Goal: Information Seeking & Learning: Find specific fact

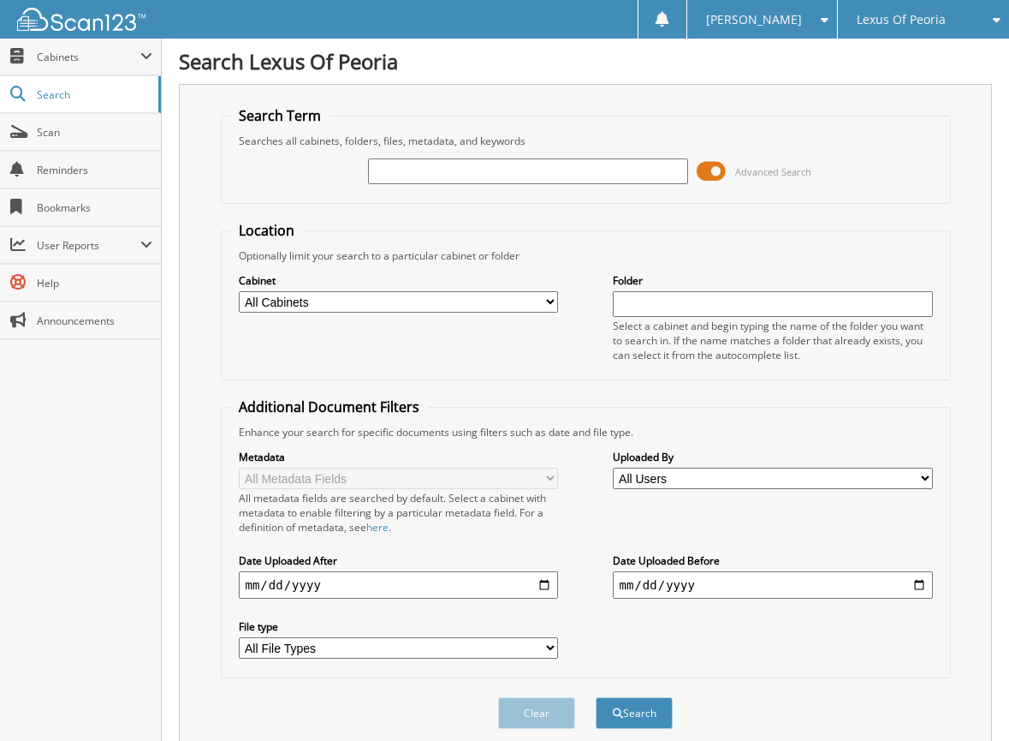
click at [717, 172] on span at bounding box center [711, 171] width 29 height 26
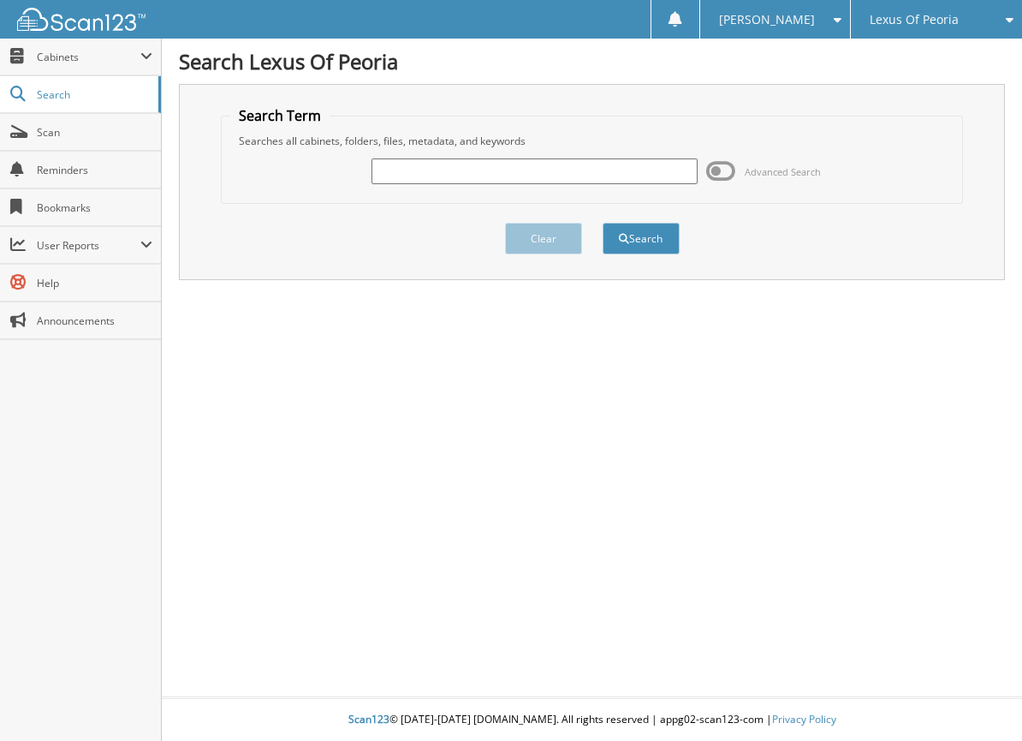
click at [637, 176] on input "text" at bounding box center [534, 171] width 325 height 26
type input "6022969"
click at [646, 235] on button "Search" at bounding box center [641, 239] width 77 height 32
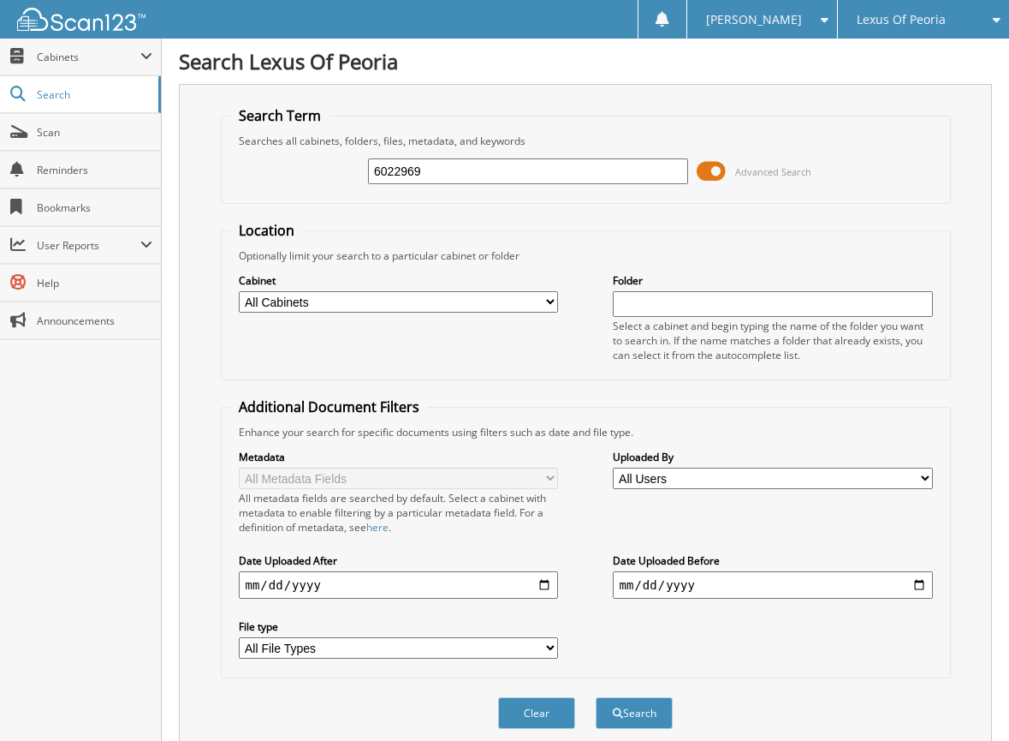
click at [705, 166] on span at bounding box center [711, 171] width 29 height 26
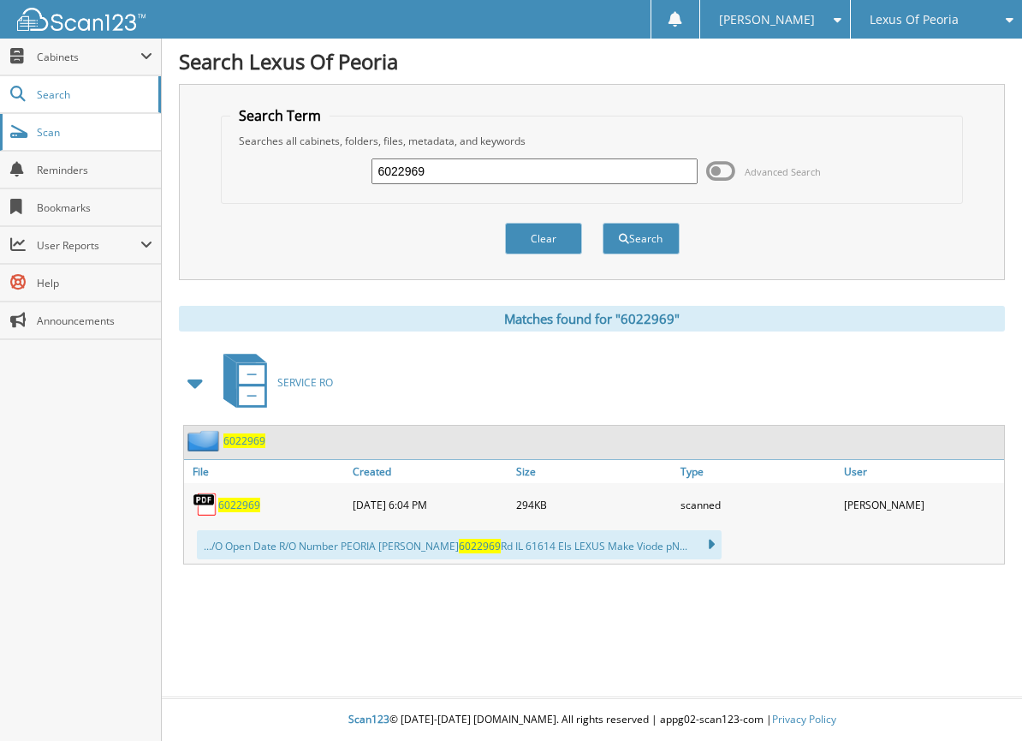
click at [65, 135] on span "Scan" at bounding box center [95, 132] width 116 height 15
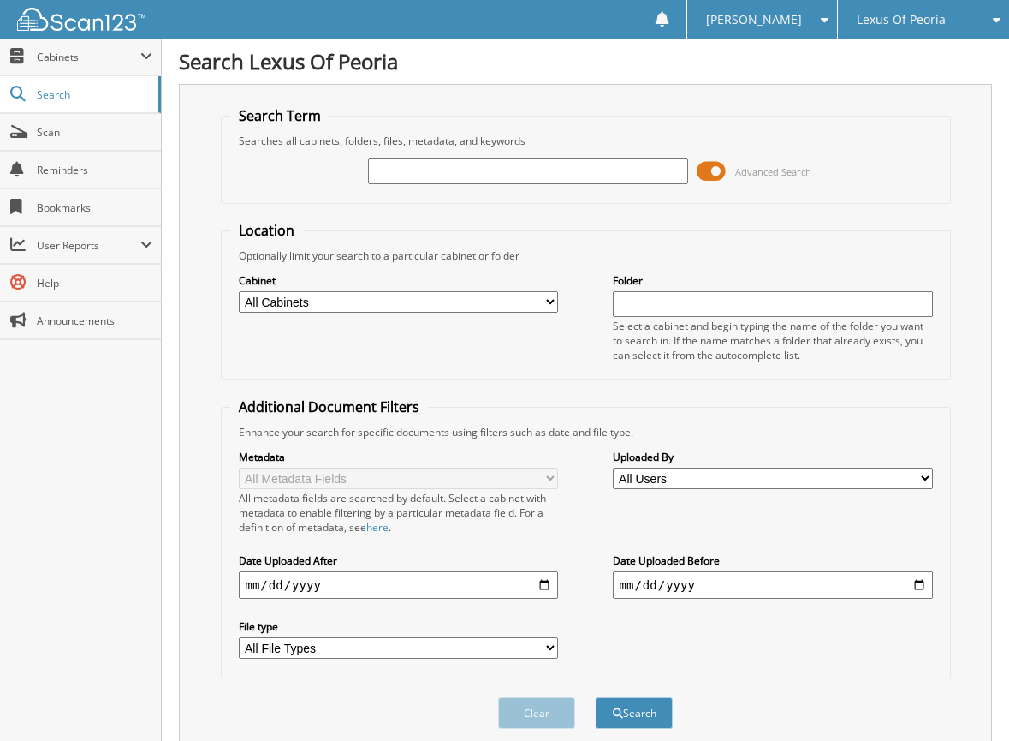
click at [717, 170] on span at bounding box center [711, 171] width 29 height 26
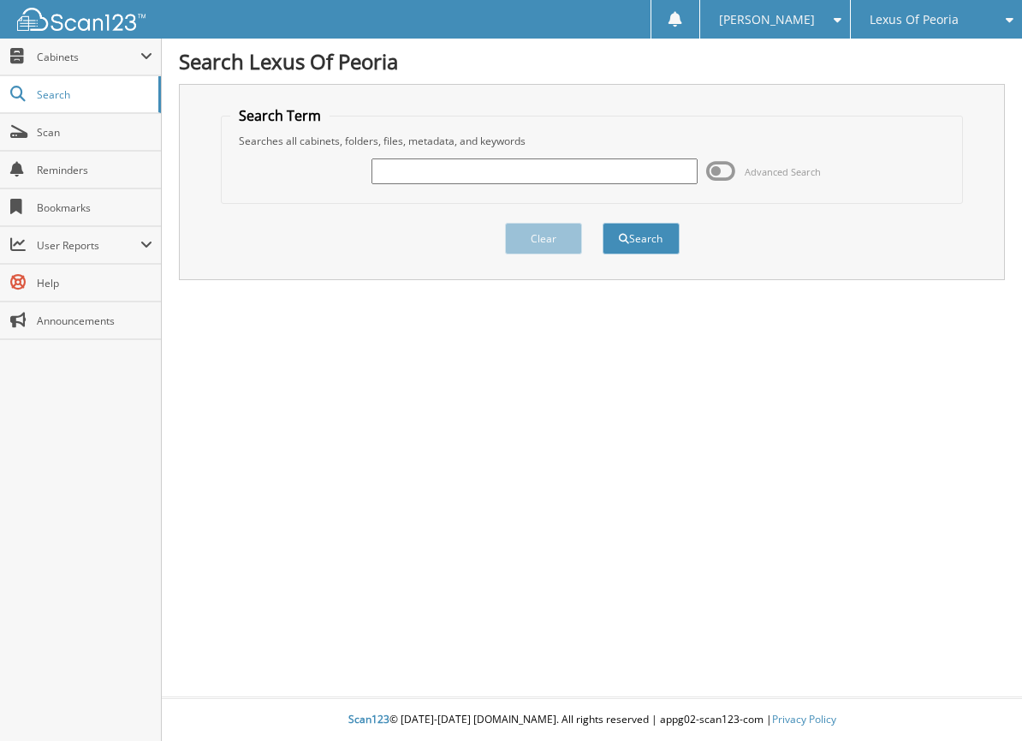
click at [536, 169] on input "text" at bounding box center [534, 171] width 325 height 26
type input "6022955"
click at [603, 223] on button "Search" at bounding box center [641, 239] width 77 height 32
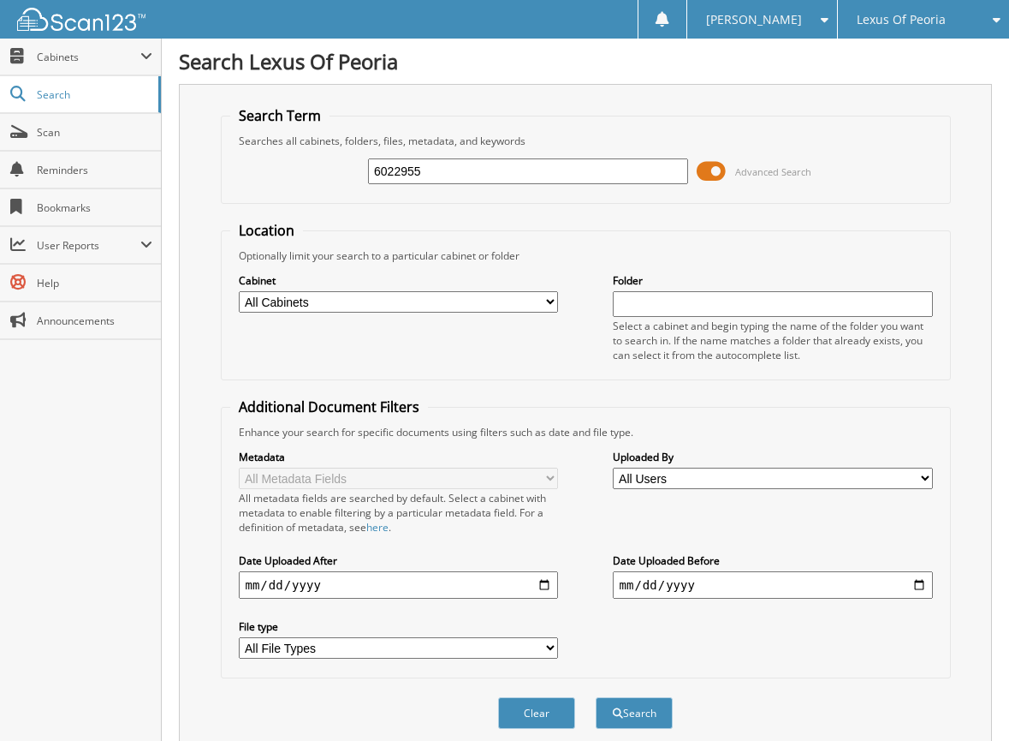
click at [718, 170] on span at bounding box center [711, 171] width 29 height 26
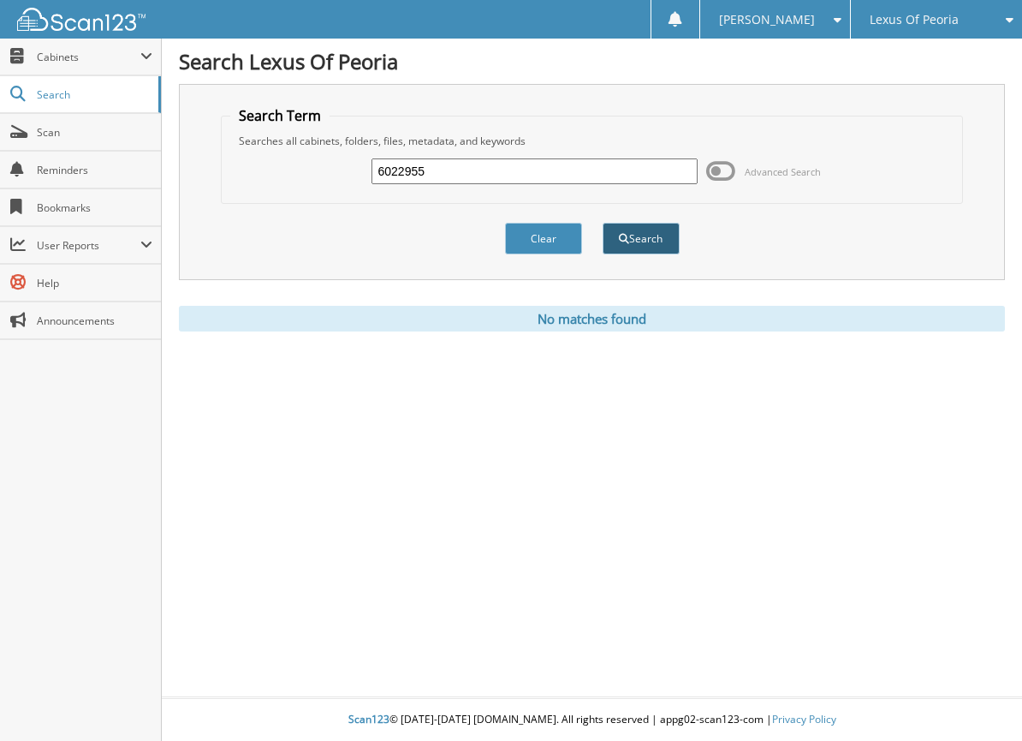
click at [668, 243] on button "Search" at bounding box center [641, 239] width 77 height 32
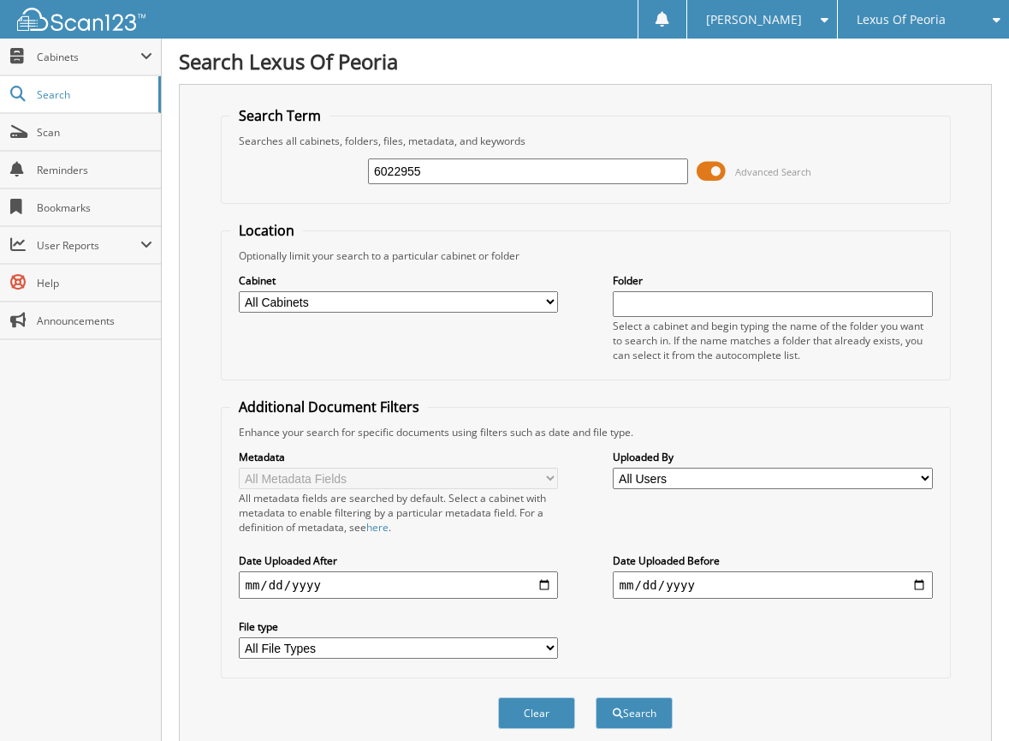
click at [719, 167] on span at bounding box center [711, 171] width 29 height 26
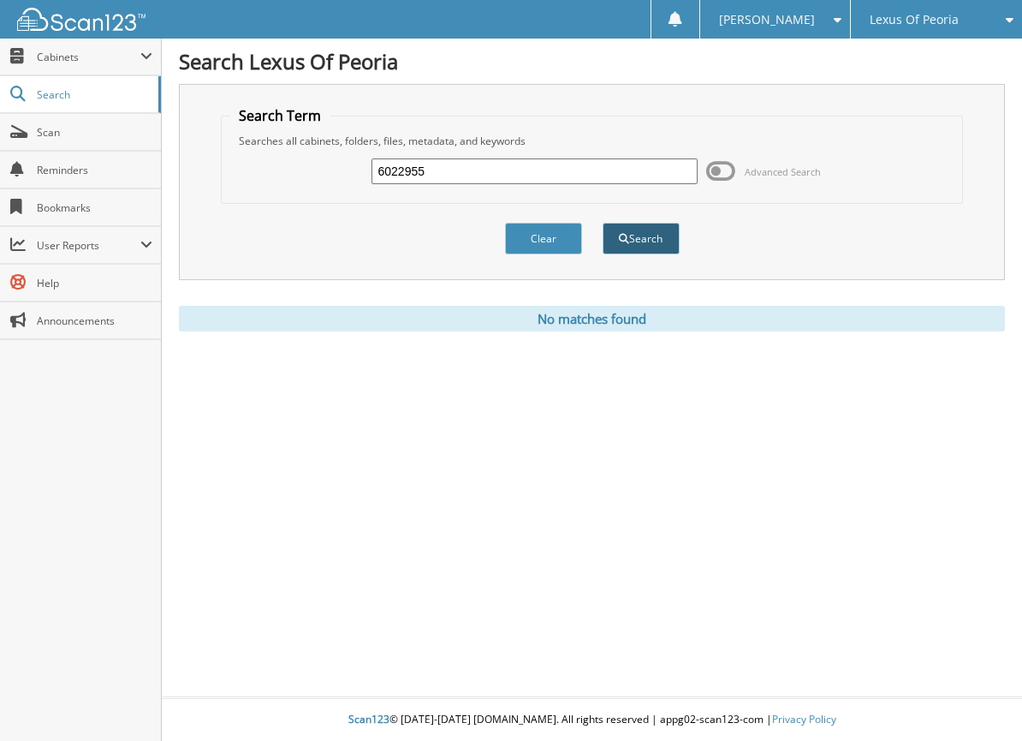
click at [651, 238] on button "Search" at bounding box center [641, 239] width 77 height 32
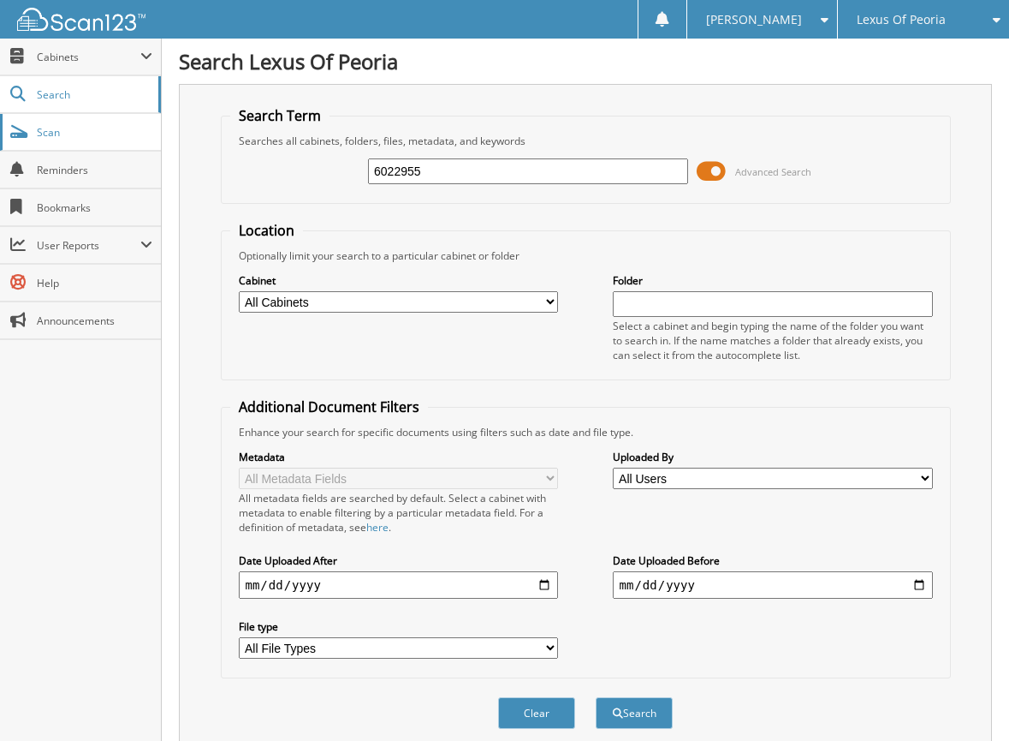
click at [68, 134] on span "Scan" at bounding box center [95, 132] width 116 height 15
click at [706, 169] on span at bounding box center [711, 171] width 29 height 26
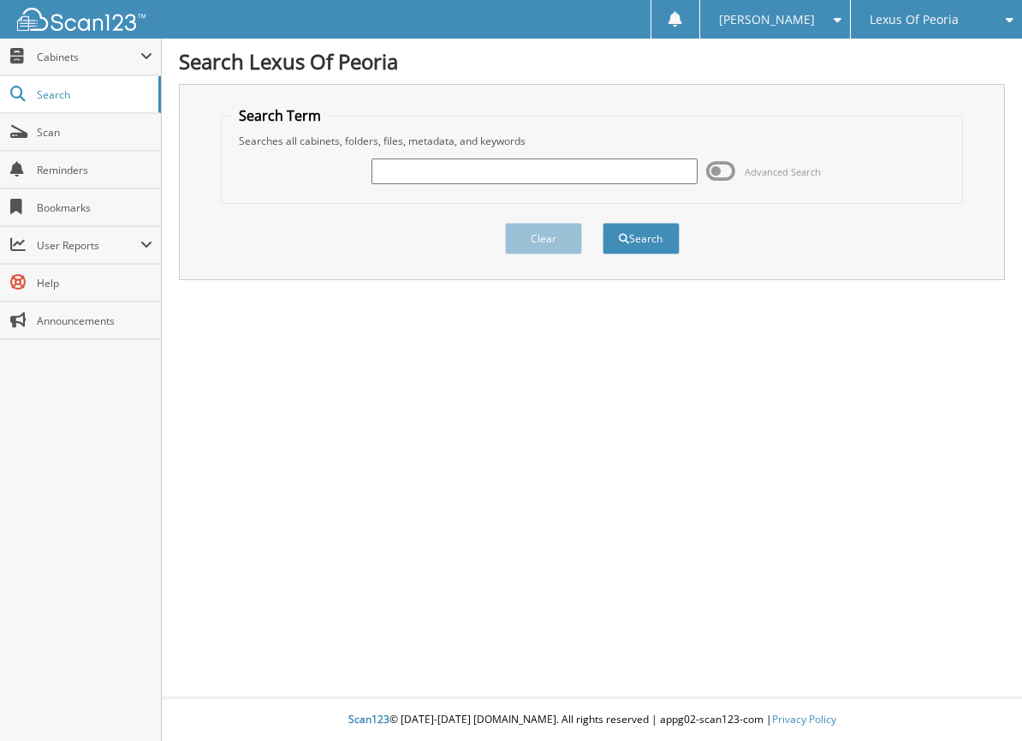
click at [519, 180] on input "text" at bounding box center [534, 171] width 325 height 26
type input "6022946"
click at [663, 237] on button "Search" at bounding box center [641, 239] width 77 height 32
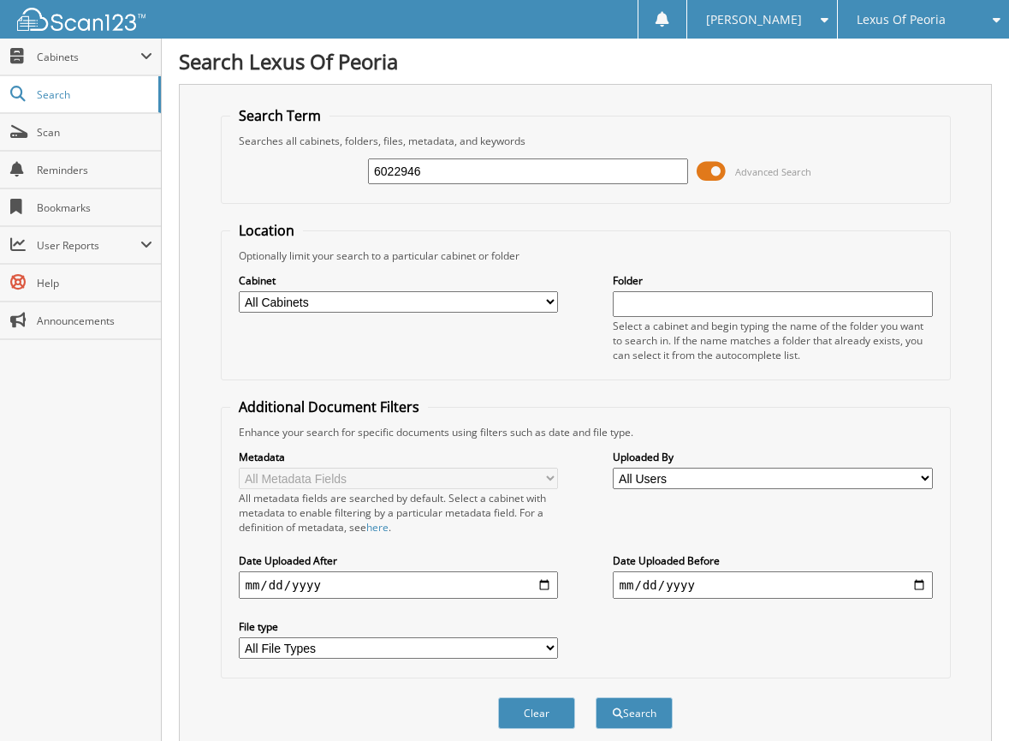
click at [716, 169] on span at bounding box center [711, 171] width 29 height 26
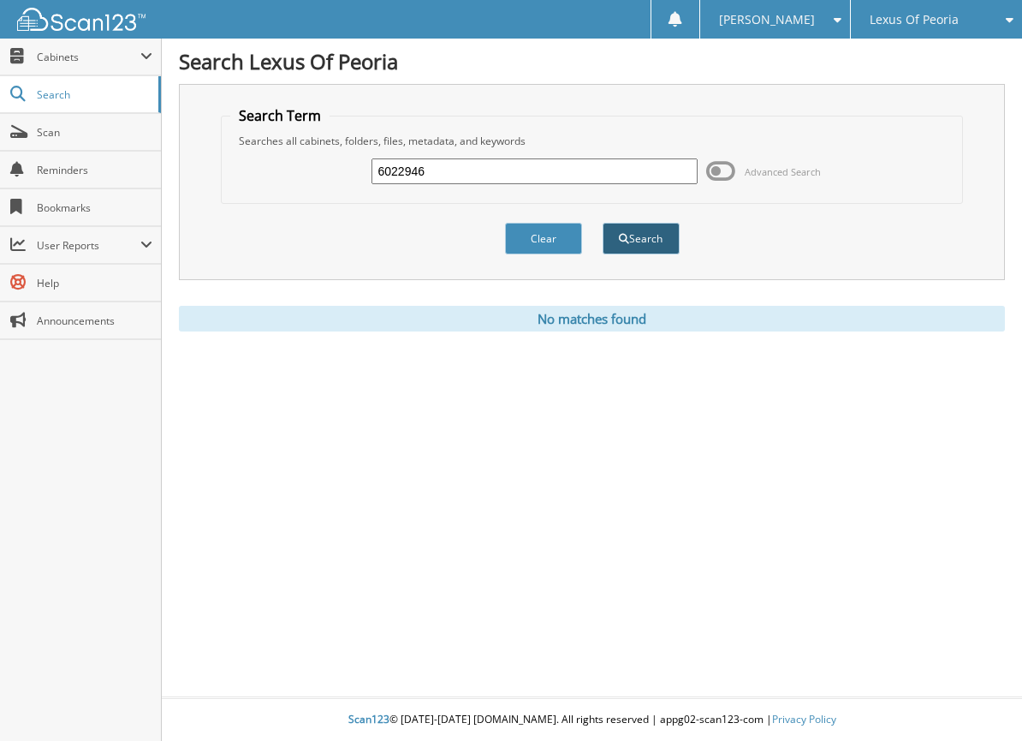
click at [636, 244] on button "Search" at bounding box center [641, 239] width 77 height 32
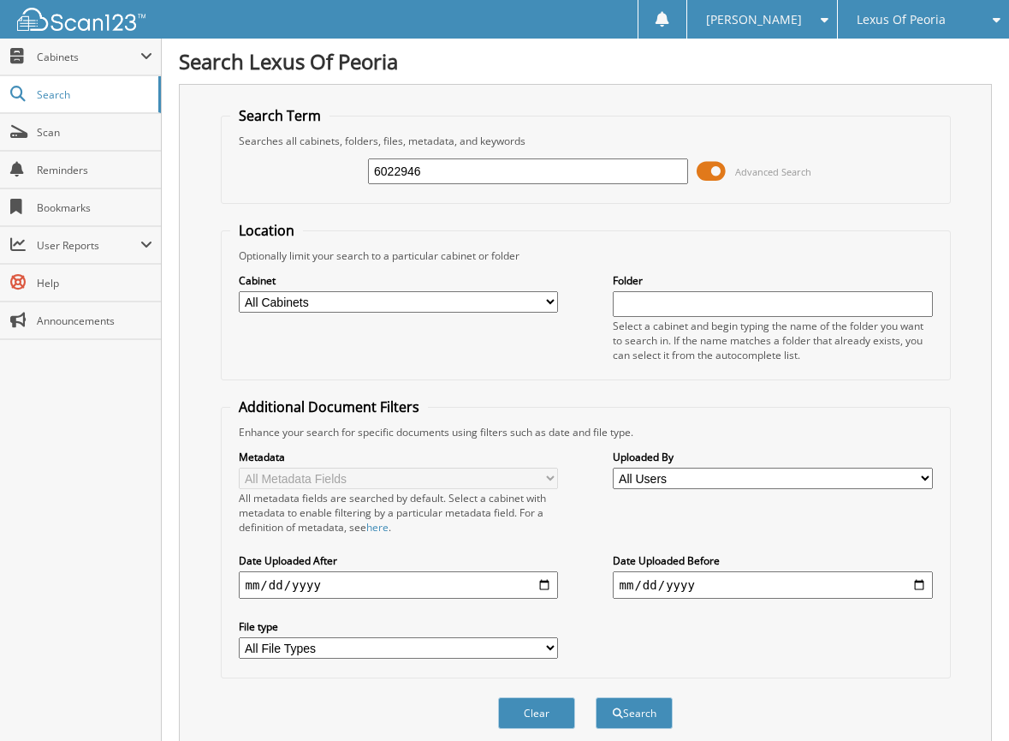
click at [717, 170] on span at bounding box center [711, 171] width 29 height 26
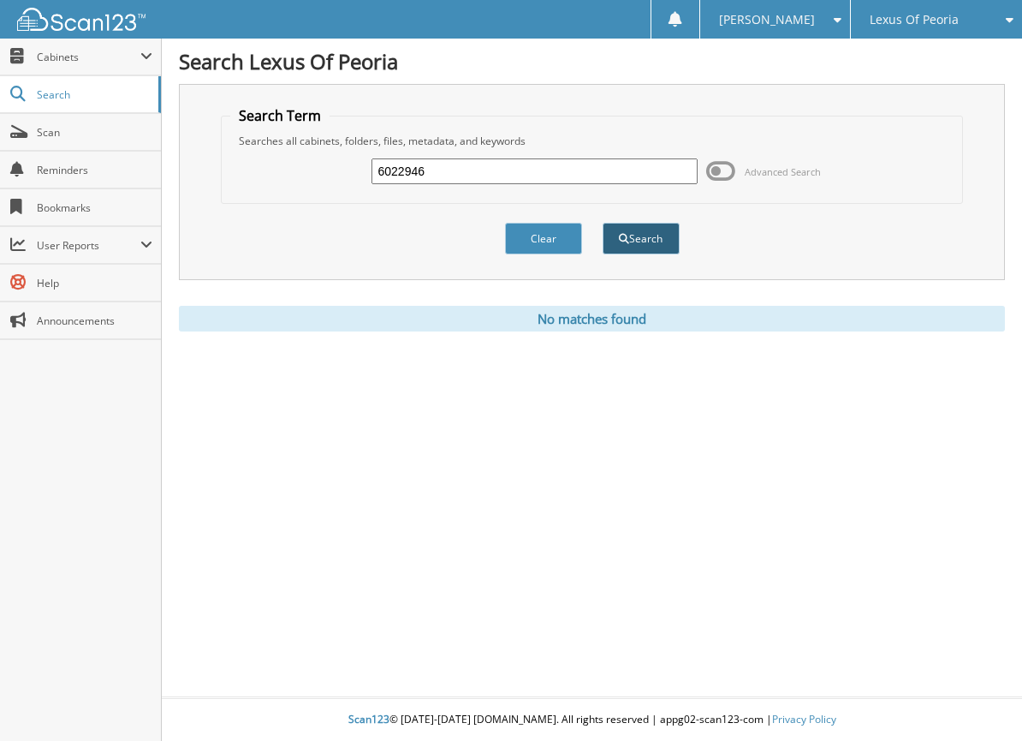
click at [660, 239] on button "Search" at bounding box center [641, 239] width 77 height 32
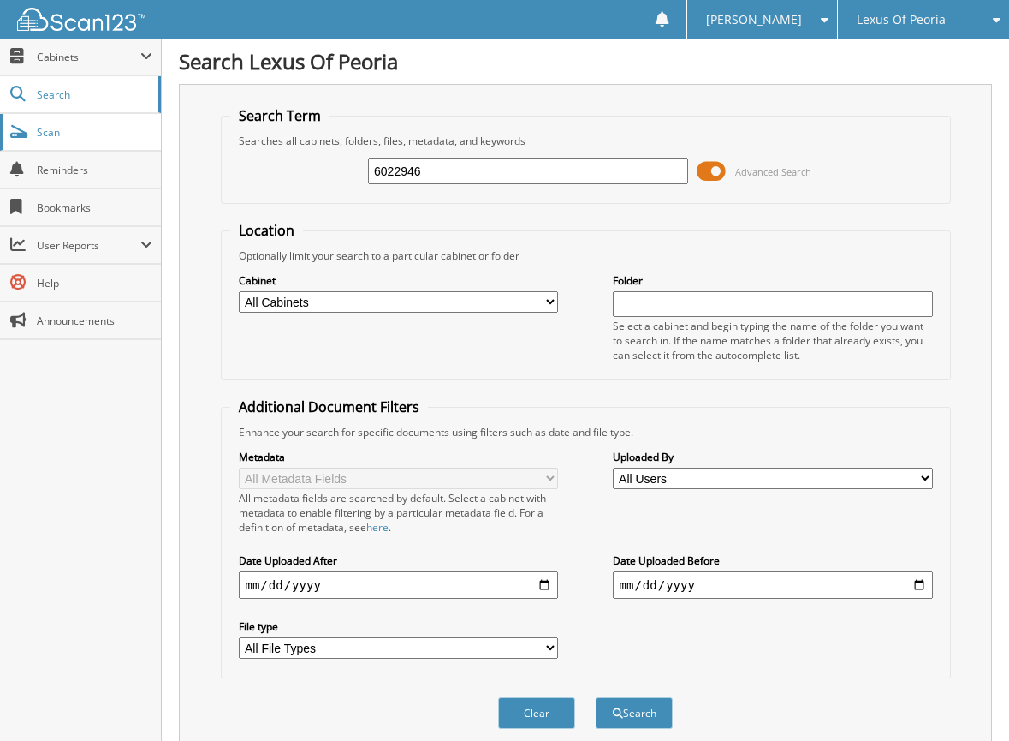
click at [44, 131] on span "Scan" at bounding box center [95, 132] width 116 height 15
click at [712, 173] on span at bounding box center [711, 171] width 29 height 26
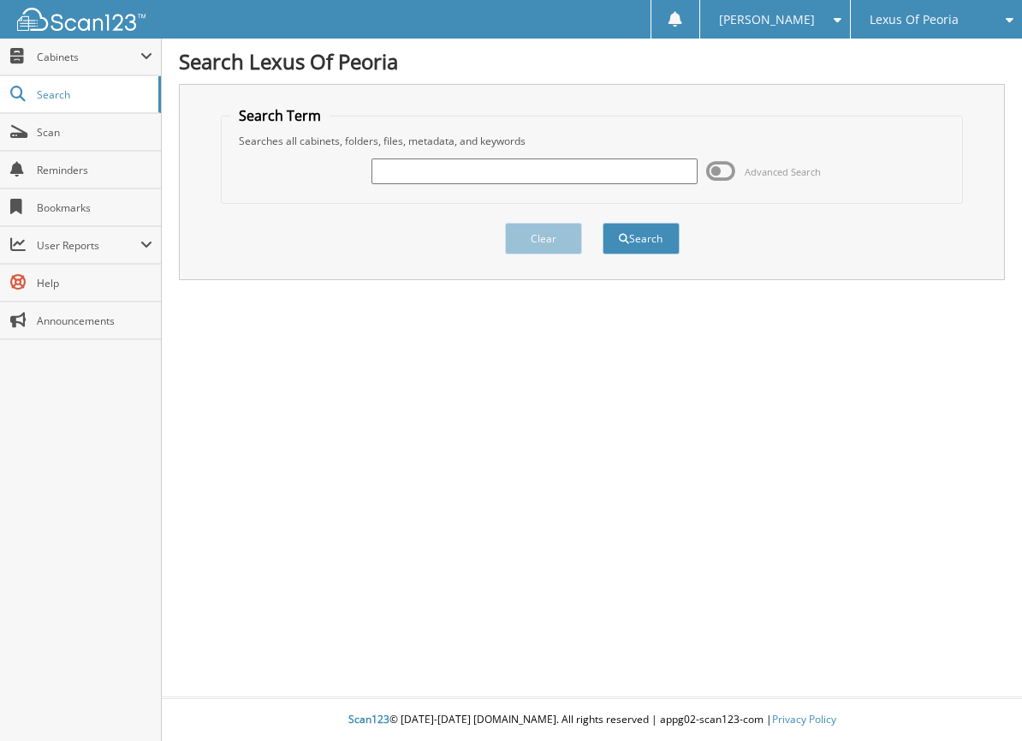
click at [530, 170] on input "text" at bounding box center [534, 171] width 325 height 26
type input "6022925"
click at [603, 223] on button "Search" at bounding box center [641, 239] width 77 height 32
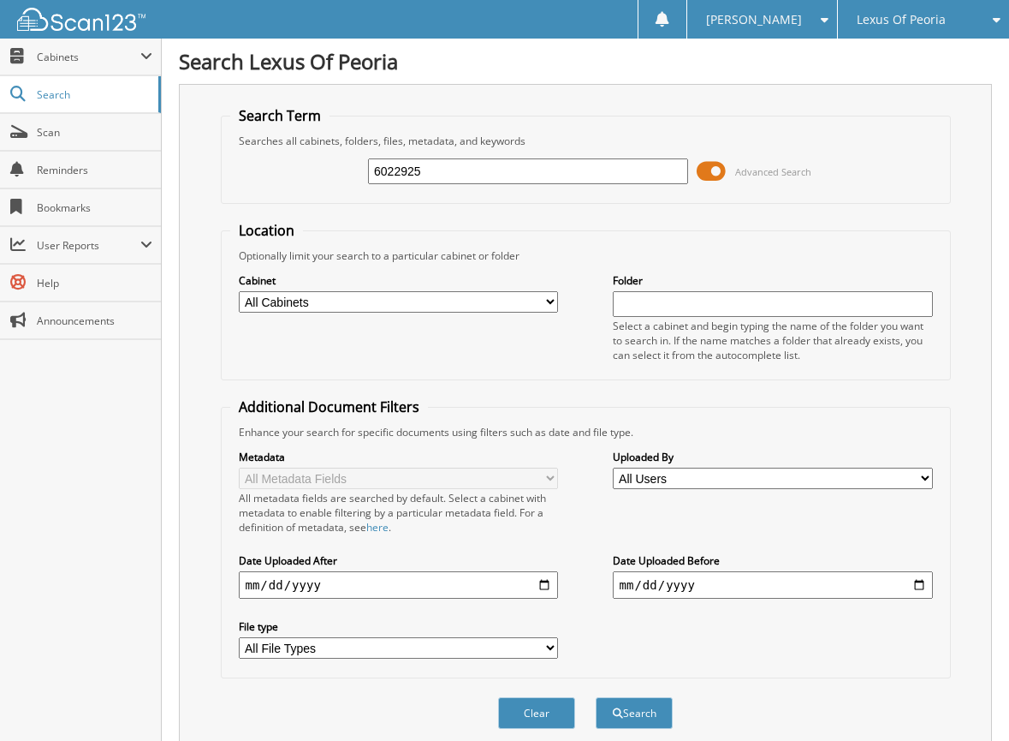
click at [715, 171] on span at bounding box center [711, 171] width 29 height 26
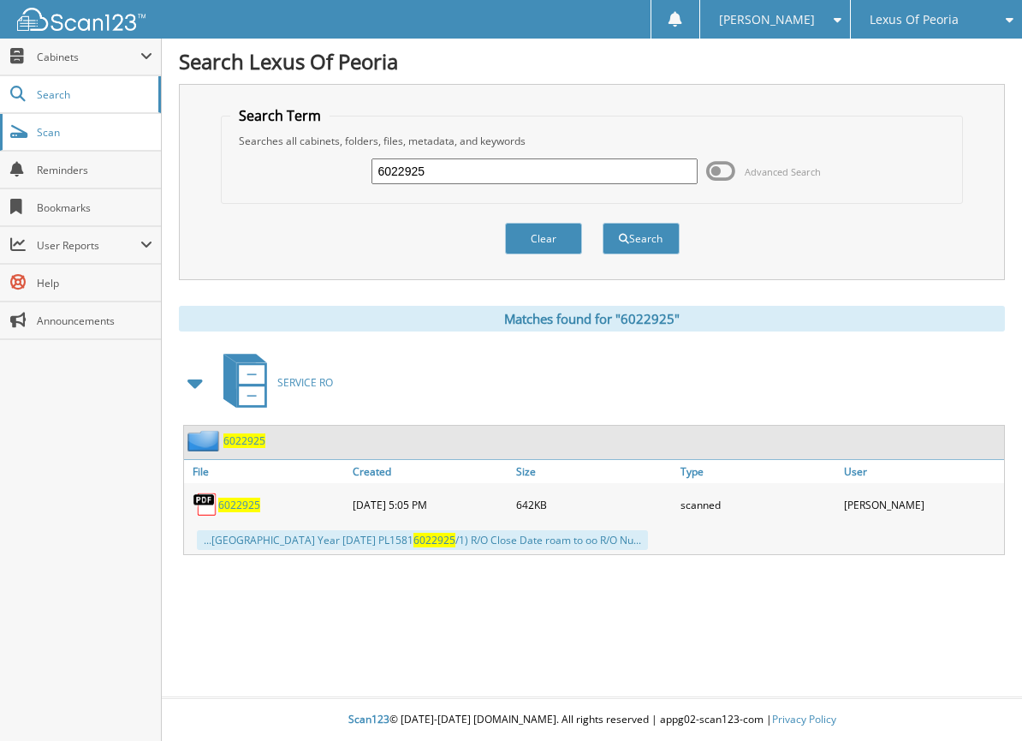
click at [66, 134] on span "Scan" at bounding box center [95, 132] width 116 height 15
